Goal: Information Seeking & Learning: Learn about a topic

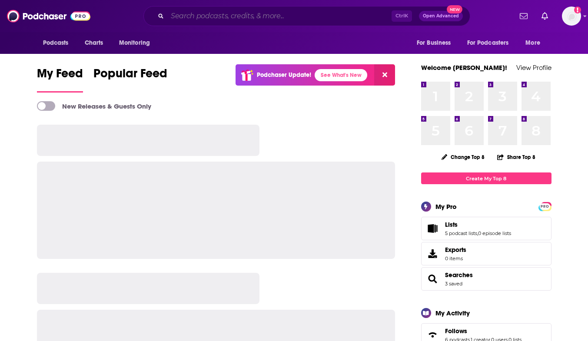
click at [272, 17] on input "Search podcasts, credits, & more..." at bounding box center [279, 16] width 224 height 14
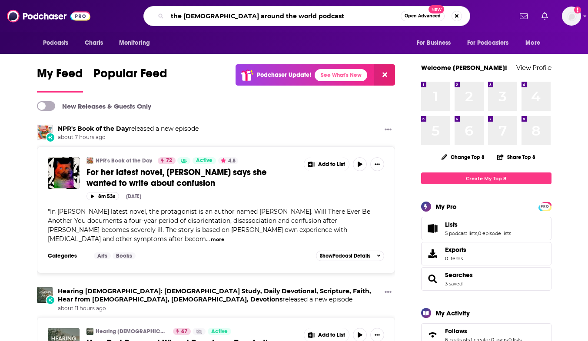
type input "the [DEMOGRAPHIC_DATA] around the world podcast"
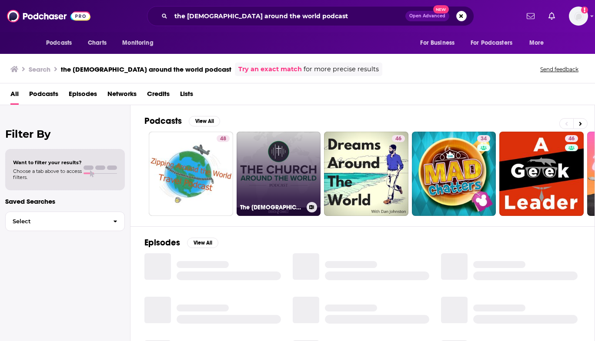
click at [294, 170] on link "The [DEMOGRAPHIC_DATA] Around the World" at bounding box center [278, 174] width 84 height 84
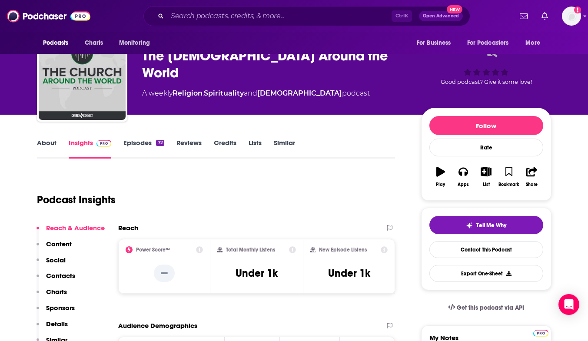
scroll to position [43, 0]
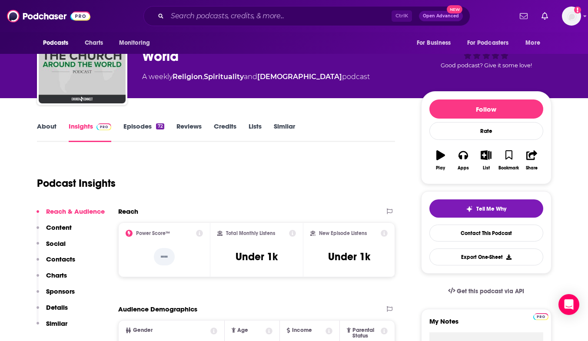
click at [40, 123] on link "About" at bounding box center [47, 132] width 20 height 20
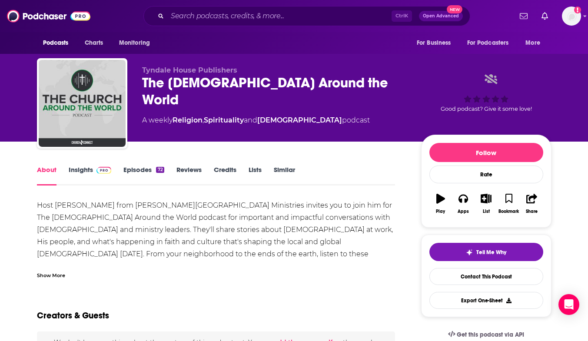
click at [80, 166] on link "Insights" at bounding box center [90, 176] width 43 height 20
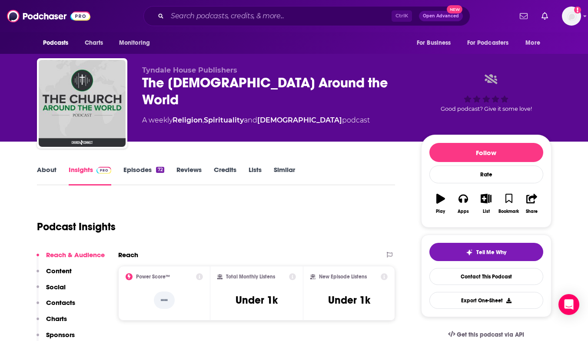
click at [143, 171] on link "Episodes 72" at bounding box center [143, 176] width 40 height 20
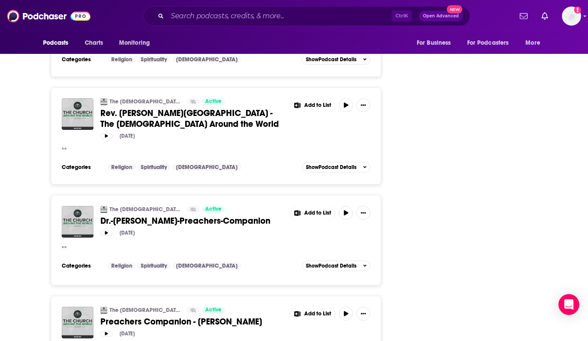
scroll to position [2560, 0]
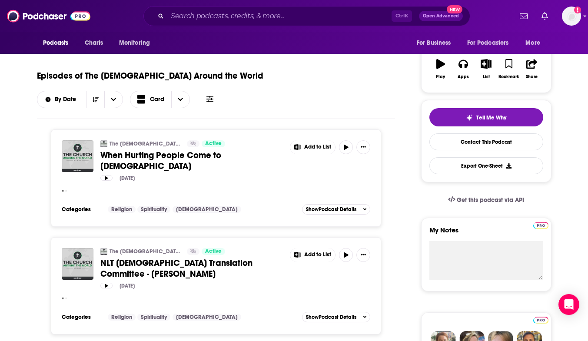
scroll to position [33, 0]
